Goal: Task Accomplishment & Management: Use online tool/utility

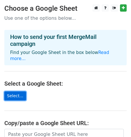
click at [15, 91] on link "Select..." at bounding box center [15, 95] width 22 height 9
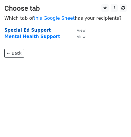
click at [26, 30] on strong "Special Ed Support" at bounding box center [27, 30] width 46 height 5
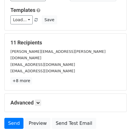
scroll to position [77, 0]
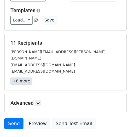
click at [25, 77] on link "+8 more" at bounding box center [21, 80] width 22 height 7
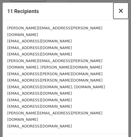
click at [122, 12] on span "×" at bounding box center [121, 11] width 6 height 8
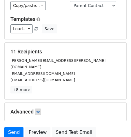
scroll to position [68, 0]
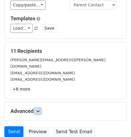
click at [39, 109] on icon at bounding box center [37, 110] width 3 height 3
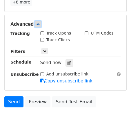
scroll to position [156, 0]
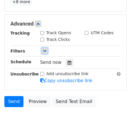
click at [45, 49] on icon at bounding box center [44, 50] width 3 height 3
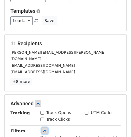
scroll to position [76, 0]
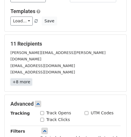
click at [20, 78] on link "+8 more" at bounding box center [21, 81] width 22 height 7
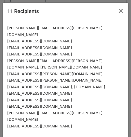
drag, startPoint x: 57, startPoint y: 92, endPoint x: 51, endPoint y: 92, distance: 6.4
click at [57, 123] on div "erinlfg@hotmail.com" at bounding box center [65, 126] width 116 height 7
click at [39, 124] on small "erinlfg@hotmail.com" at bounding box center [39, 126] width 65 height 4
click at [44, 123] on div "erinlfg@hotmail.com" at bounding box center [65, 126] width 116 height 7
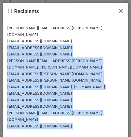
drag, startPoint x: 45, startPoint y: 93, endPoint x: 8, endPoint y: 39, distance: 65.8
click at [8, 39] on div "samantha.dowdall@ocdsb.ca minxybaby@gmail.com wendywong20@gmail.com aishamohrra…" at bounding box center [66, 77] width 126 height 114
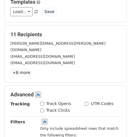
scroll to position [67, 0]
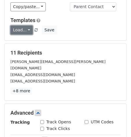
click at [27, 27] on link "Load..." at bounding box center [21, 30] width 22 height 9
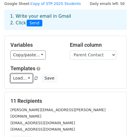
scroll to position [15, 0]
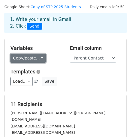
click at [39, 56] on link "Copy/paste..." at bounding box center [27, 58] width 35 height 9
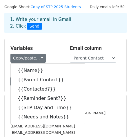
click at [47, 48] on h5 "Variables" at bounding box center [35, 48] width 51 height 6
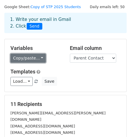
click at [22, 57] on link "Copy/paste..." at bounding box center [27, 58] width 35 height 9
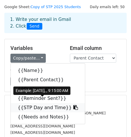
click at [39, 107] on link "{{STP Day and Time}}" at bounding box center [48, 107] width 74 height 9
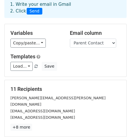
scroll to position [30, 0]
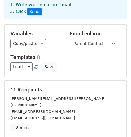
click at [43, 44] on div "Copy/paste... {{Name}} {{Parent Contact}} {{Contacted?}} {{Reminder Sent?}} {{S…" at bounding box center [35, 43] width 51 height 9
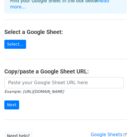
scroll to position [52, 0]
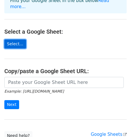
click at [12, 39] on link "Select..." at bounding box center [15, 43] width 22 height 9
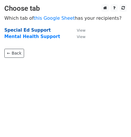
click at [29, 28] on strong "Special Ed Support" at bounding box center [27, 30] width 46 height 5
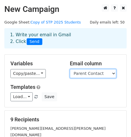
click at [110, 75] on select "Name Parent Contact Contacted? Reminder Sent? STP Day and Time Needs and Notes" at bounding box center [93, 73] width 46 height 9
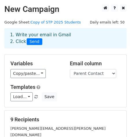
click at [57, 63] on h5 "Variables" at bounding box center [35, 63] width 51 height 6
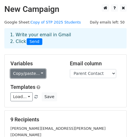
click at [36, 73] on link "Copy/paste..." at bounding box center [27, 73] width 35 height 9
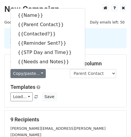
click at [69, 93] on div "Load... No templates saved Save" at bounding box center [65, 96] width 119 height 9
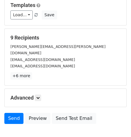
scroll to position [83, 0]
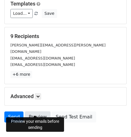
click at [37, 111] on link "Preview" at bounding box center [38, 116] width 26 height 11
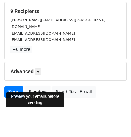
scroll to position [109, 0]
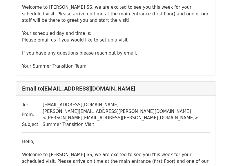
scroll to position [1174, 0]
